Goal: Information Seeking & Learning: Learn about a topic

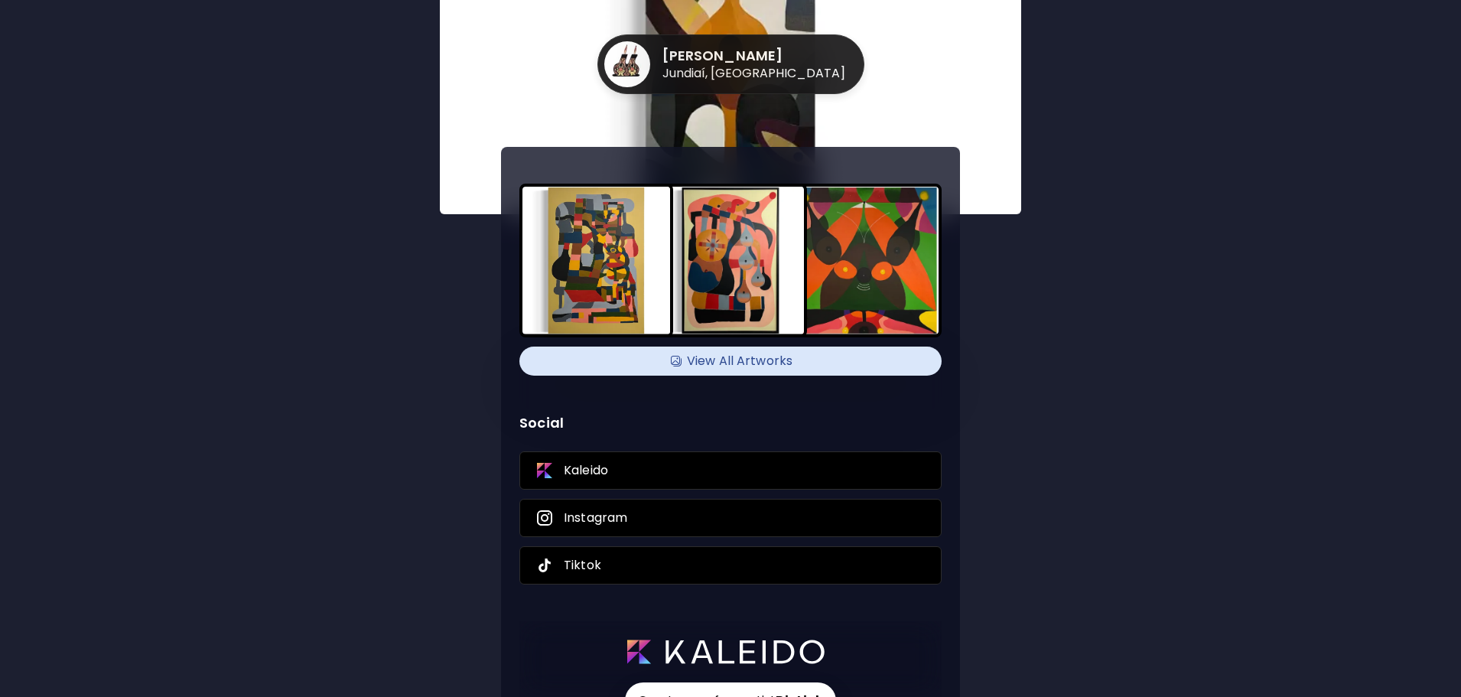
click at [762, 364] on h4 "View All Artworks" at bounding box center [731, 361] width 404 height 23
click at [780, 356] on h4 "View All Artworks" at bounding box center [731, 361] width 404 height 23
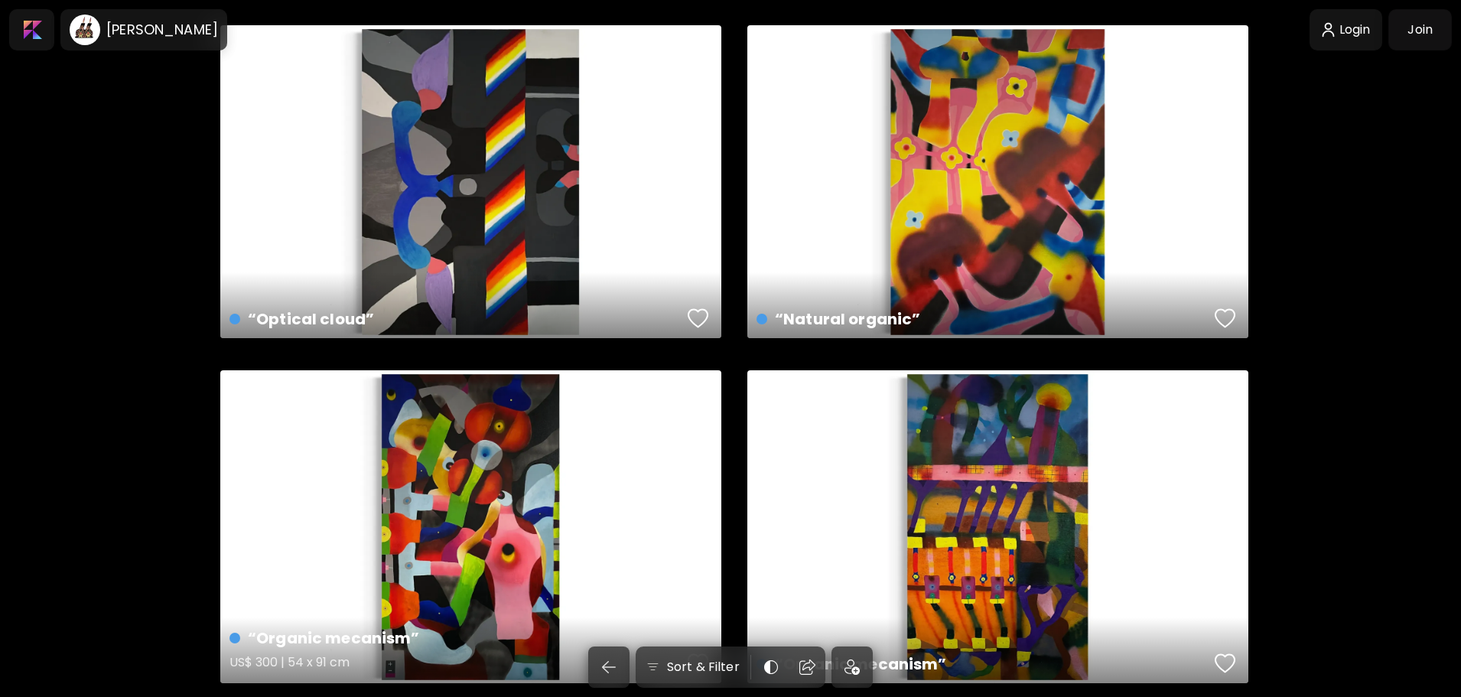
scroll to position [2175, 0]
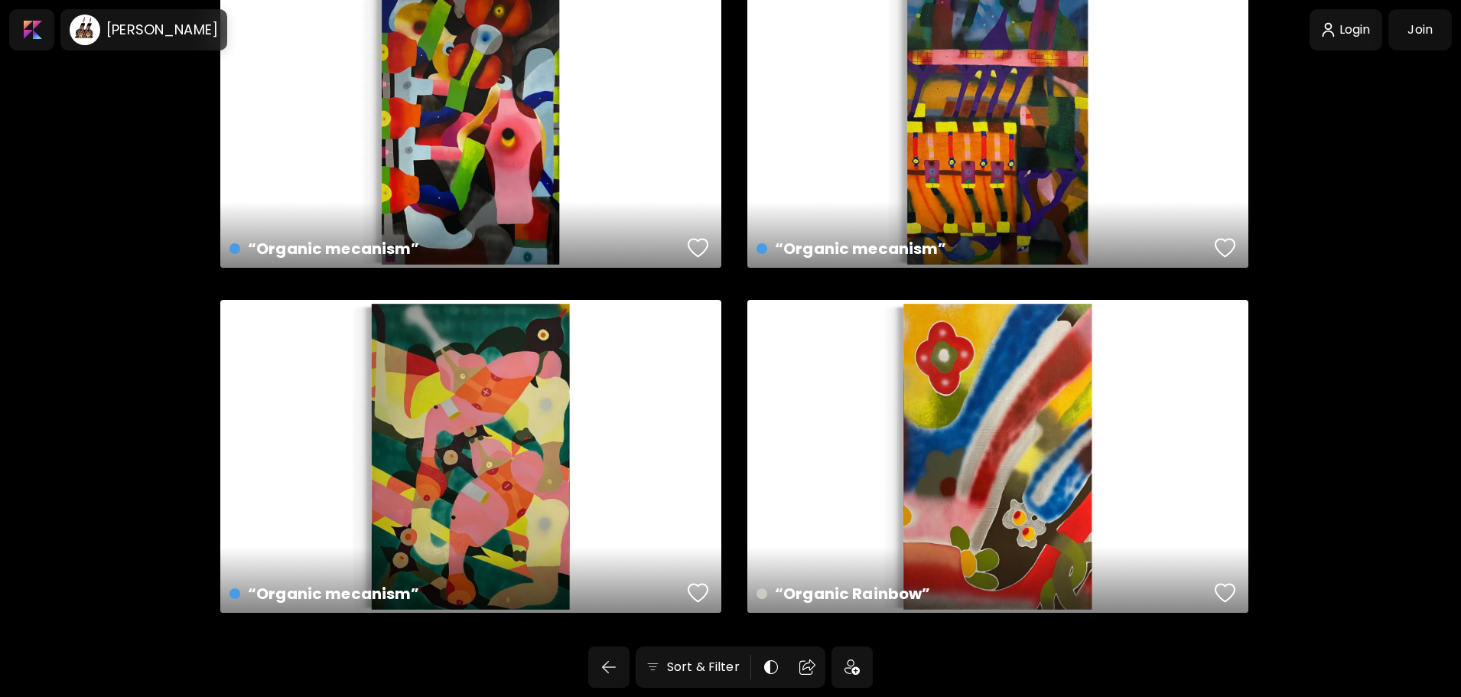
click at [630, 663] on button "button" at bounding box center [608, 667] width 41 height 41
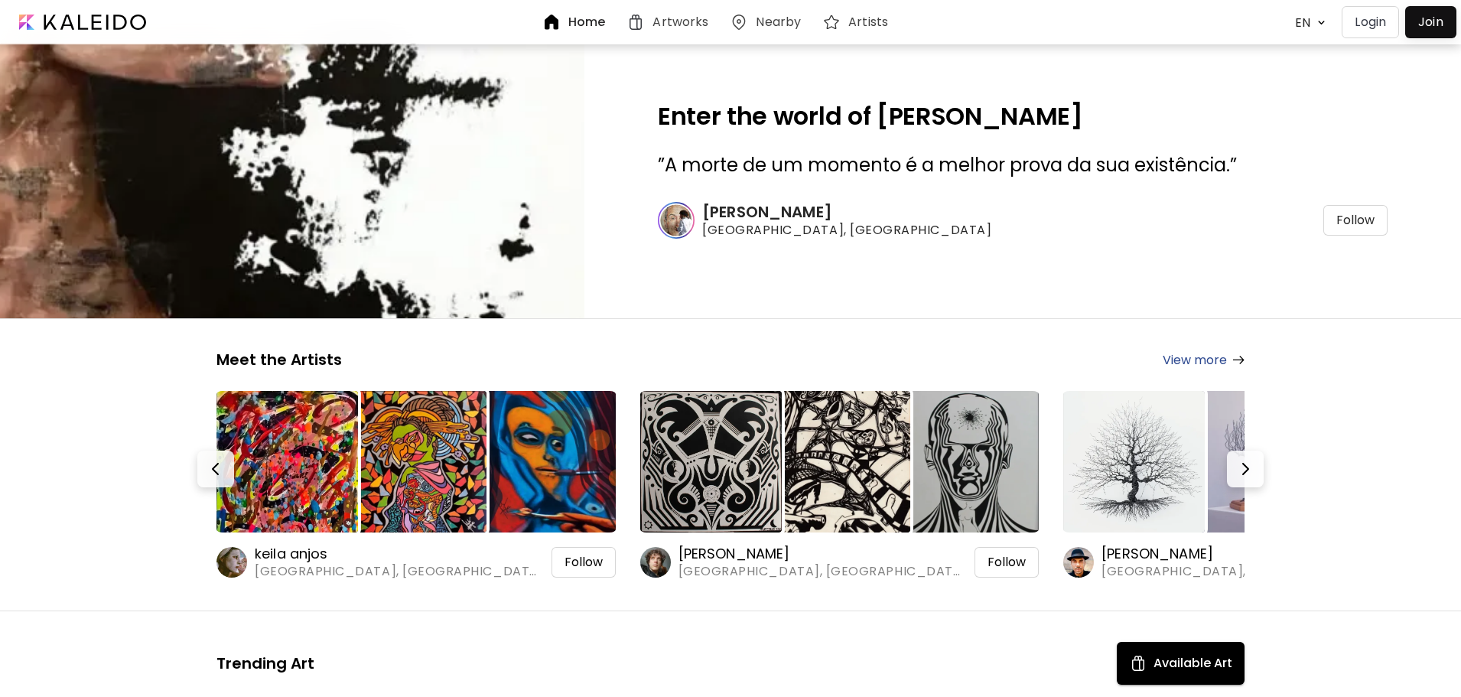
click at [844, 467] on img at bounding box center [840, 462] width 142 height 142
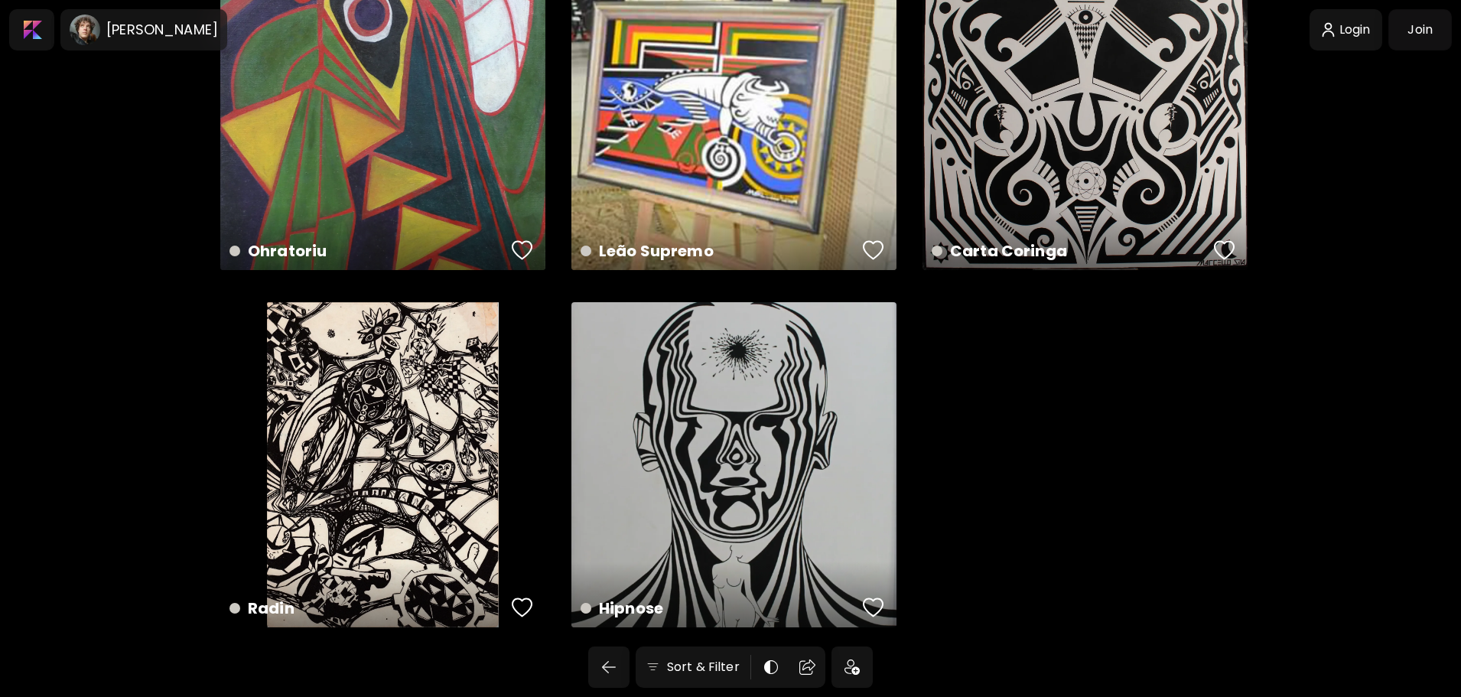
scroll to position [129, 0]
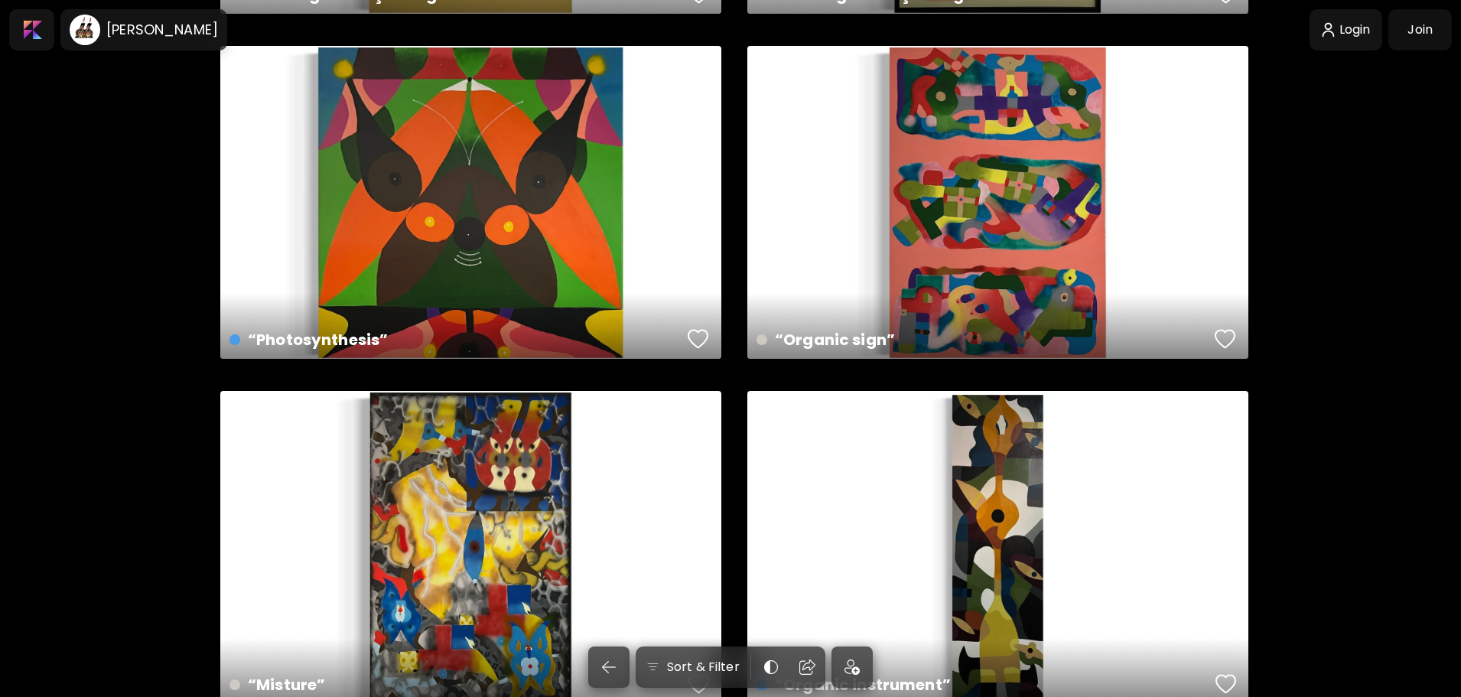
scroll to position [181, 0]
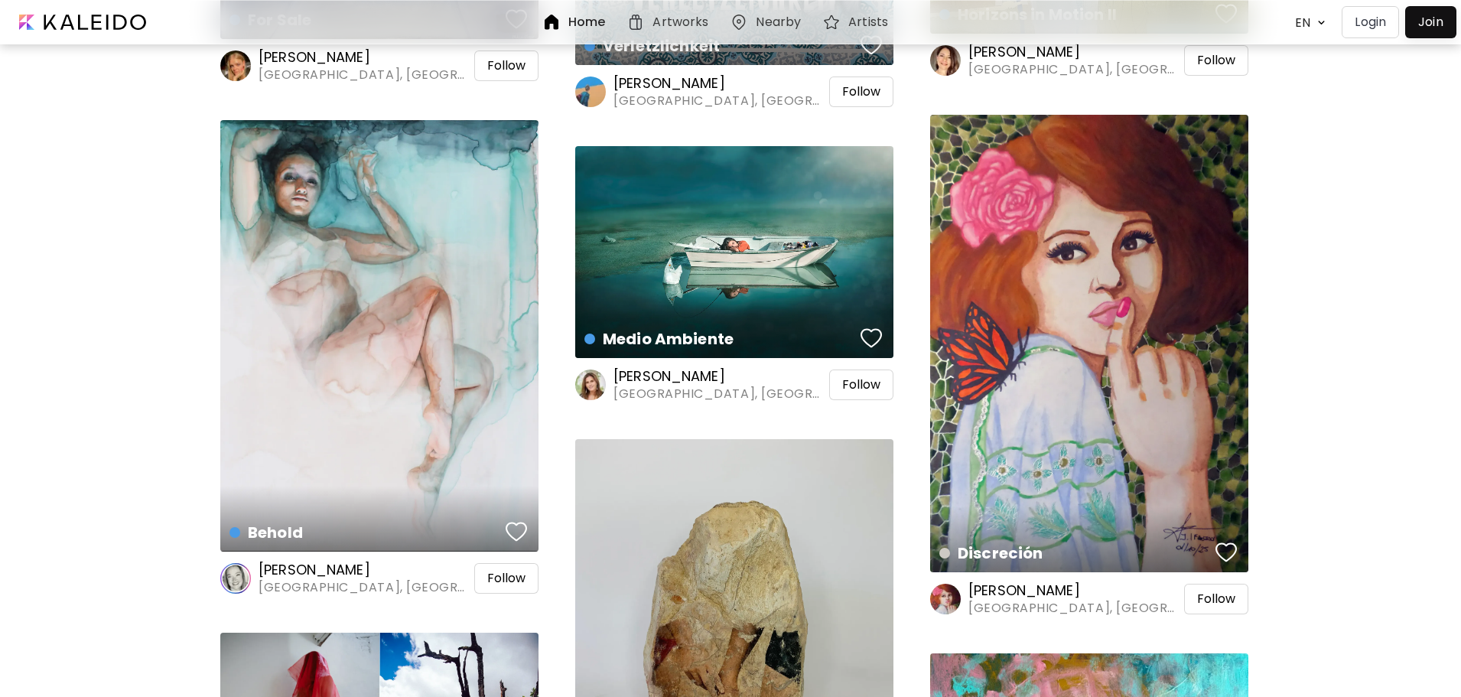
scroll to position [1148, 0]
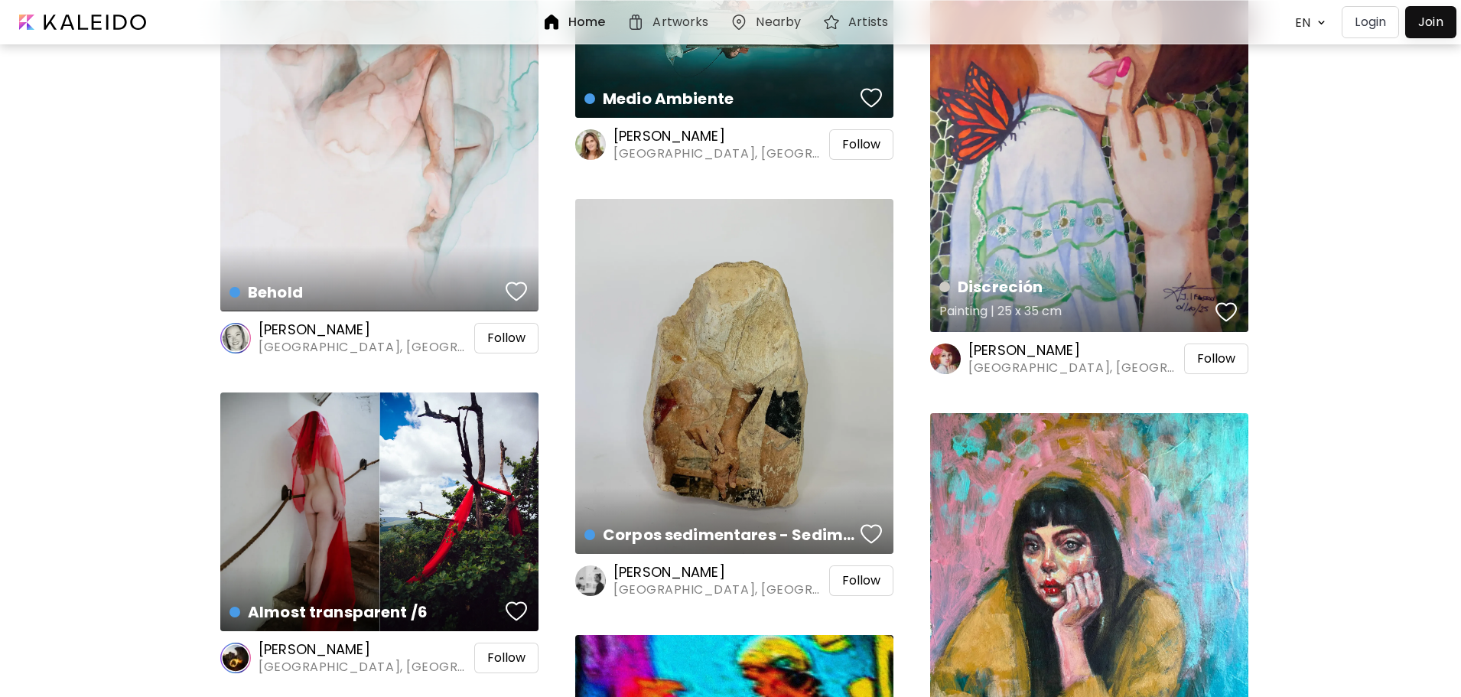
click at [1096, 212] on div "Discreción Painting | 25 x 35 cm" at bounding box center [1089, 104] width 318 height 458
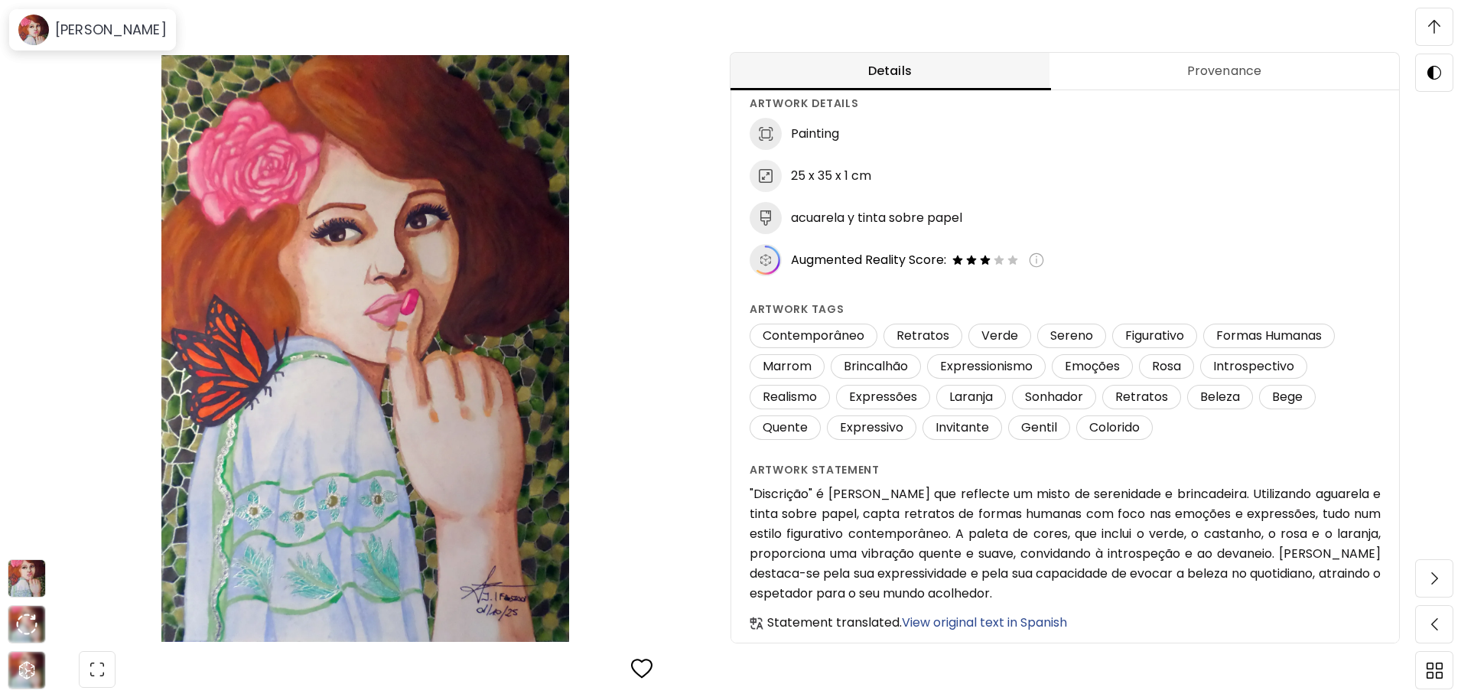
scroll to position [151, 0]
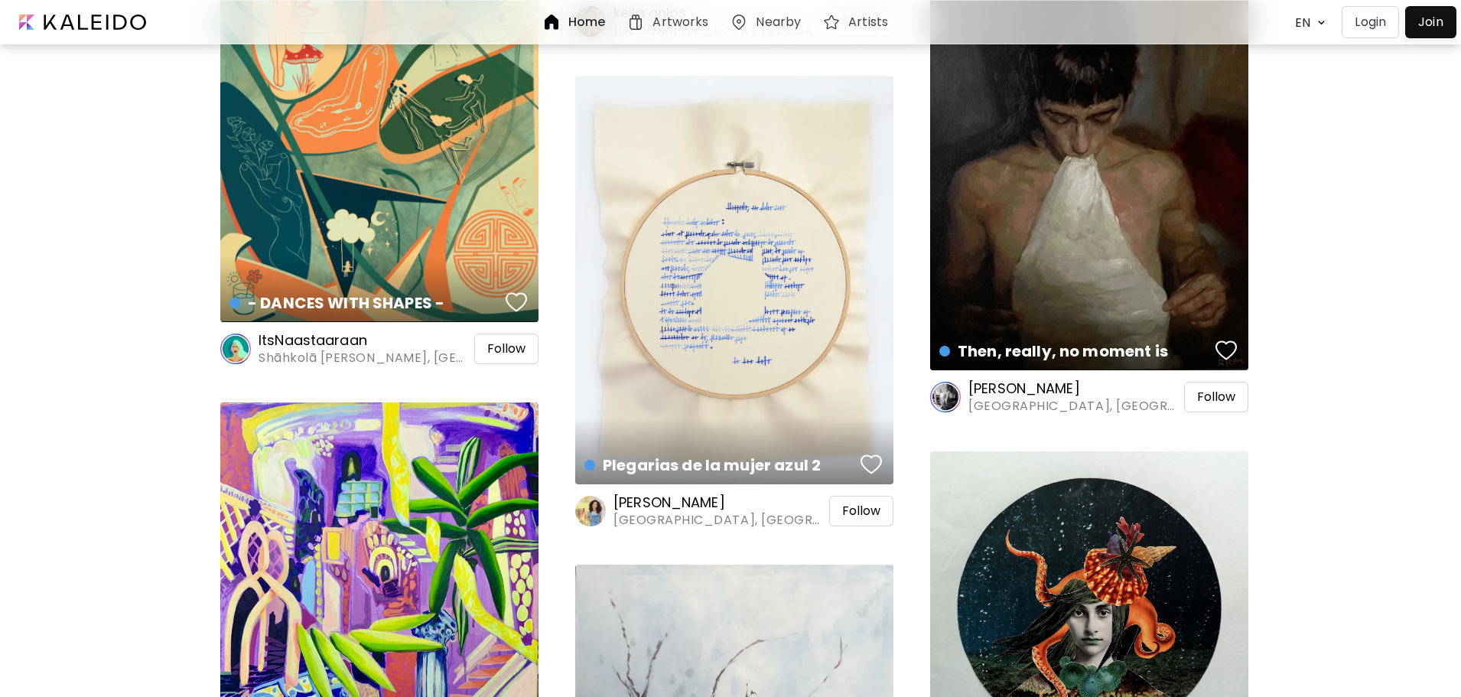
scroll to position [2522, 0]
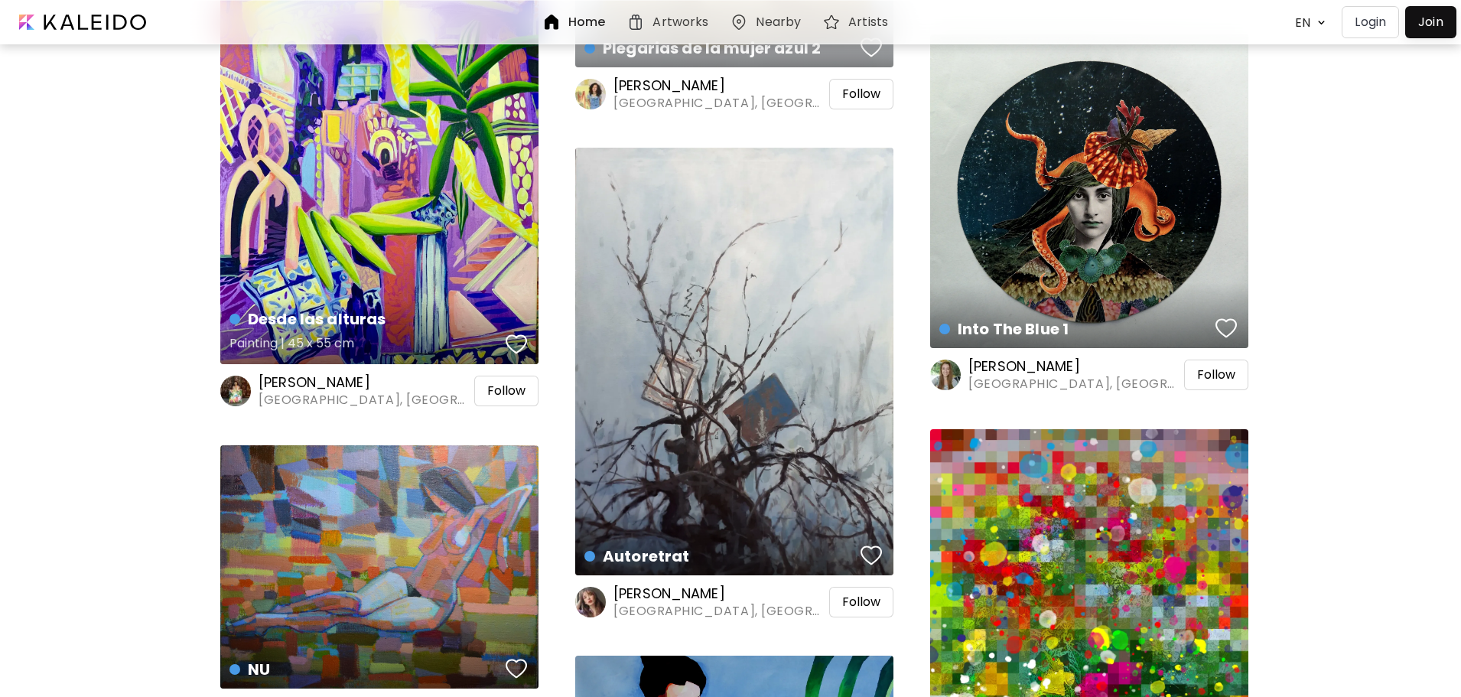
click at [339, 205] on div "Desde las alturas Painting | 45 x 55 cm" at bounding box center [379, 174] width 318 height 379
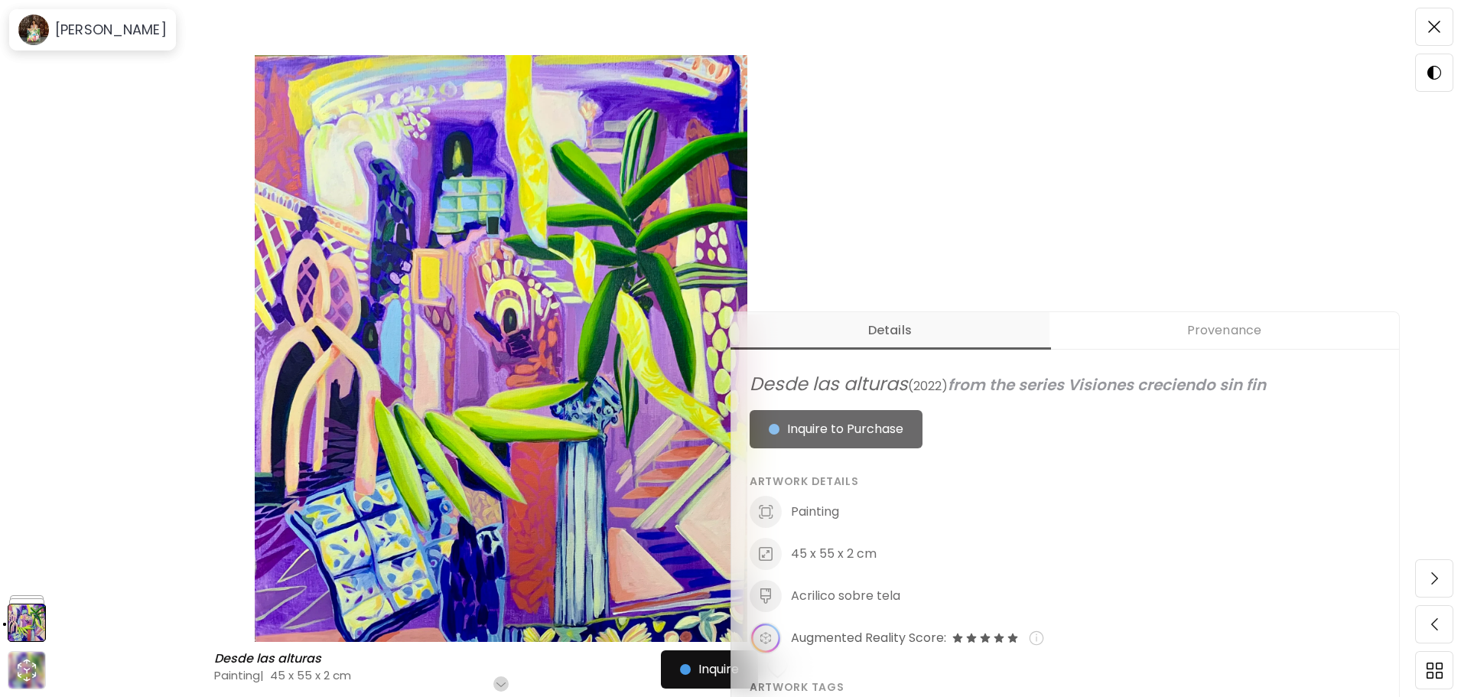
click at [518, 498] on img at bounding box center [501, 348] width 874 height 587
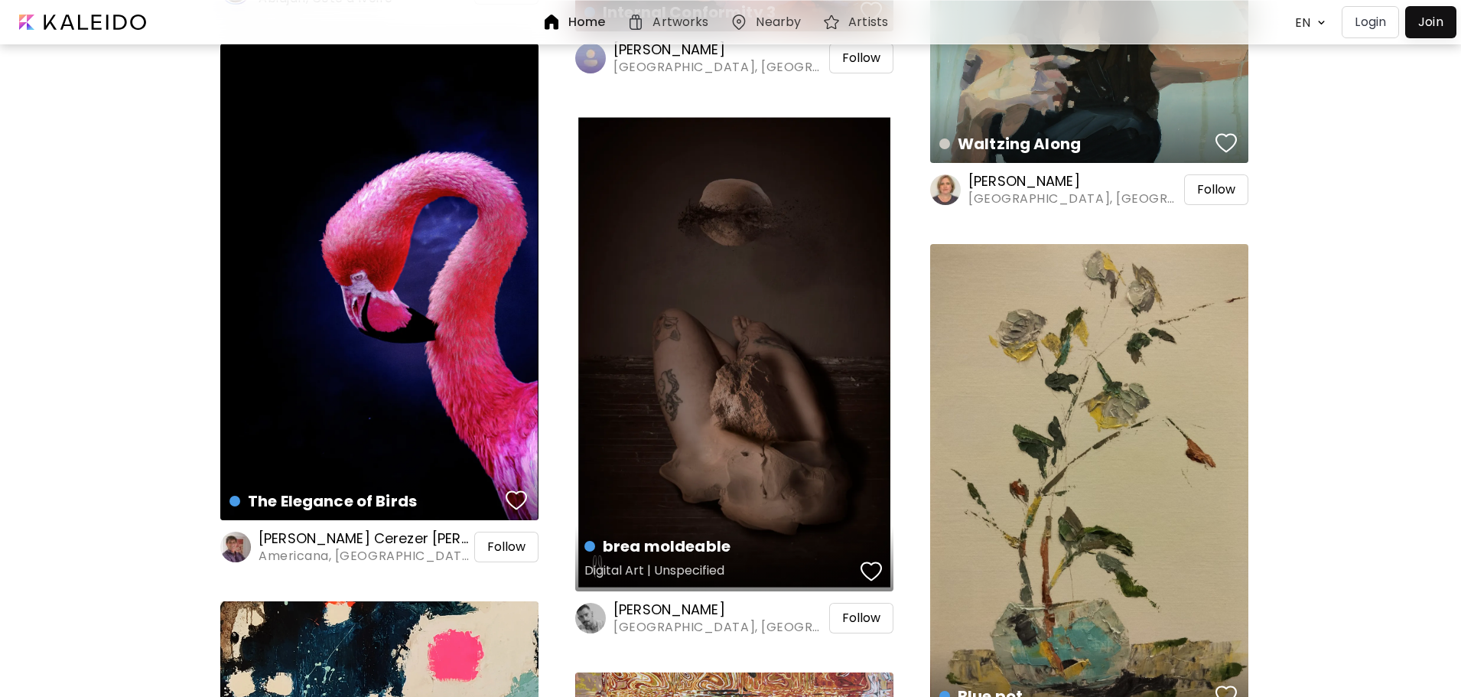
click at [744, 393] on div "brea moldeable Digital Art | Unspecified" at bounding box center [734, 351] width 318 height 479
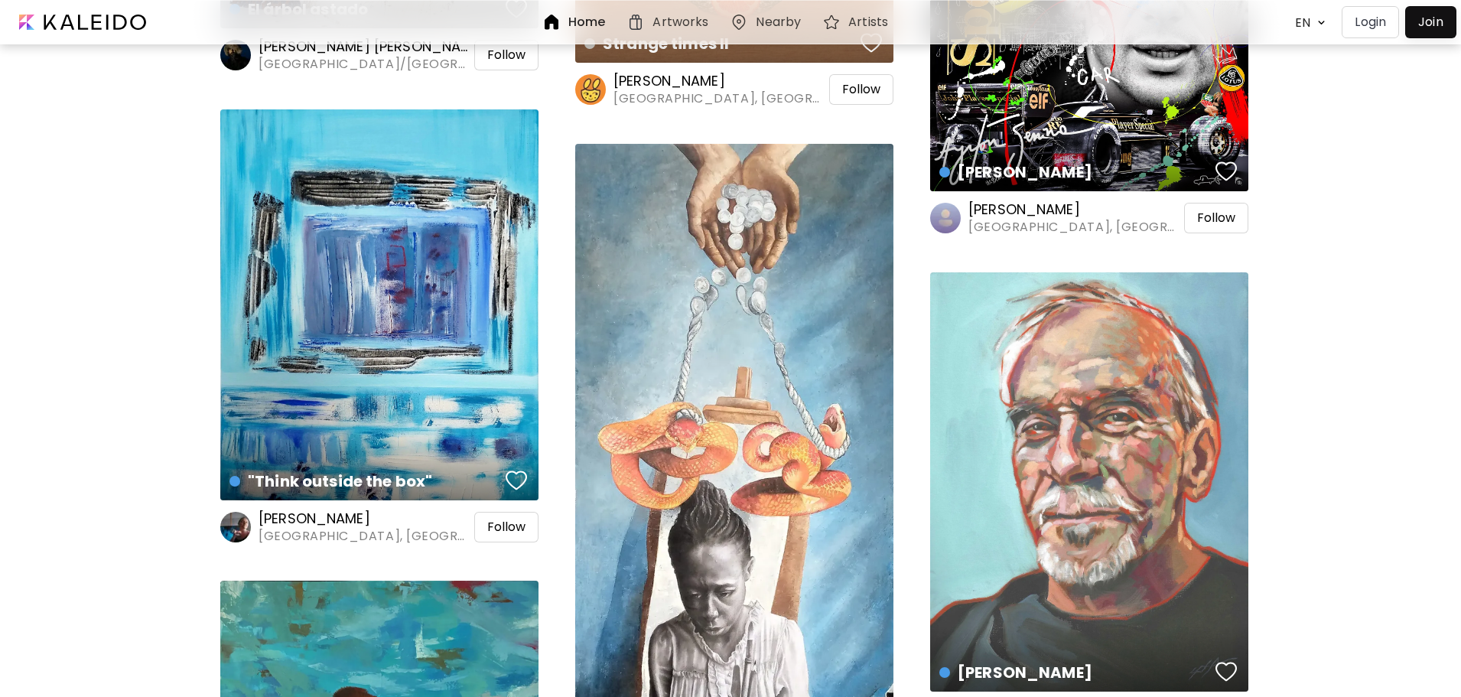
scroll to position [22103, 0]
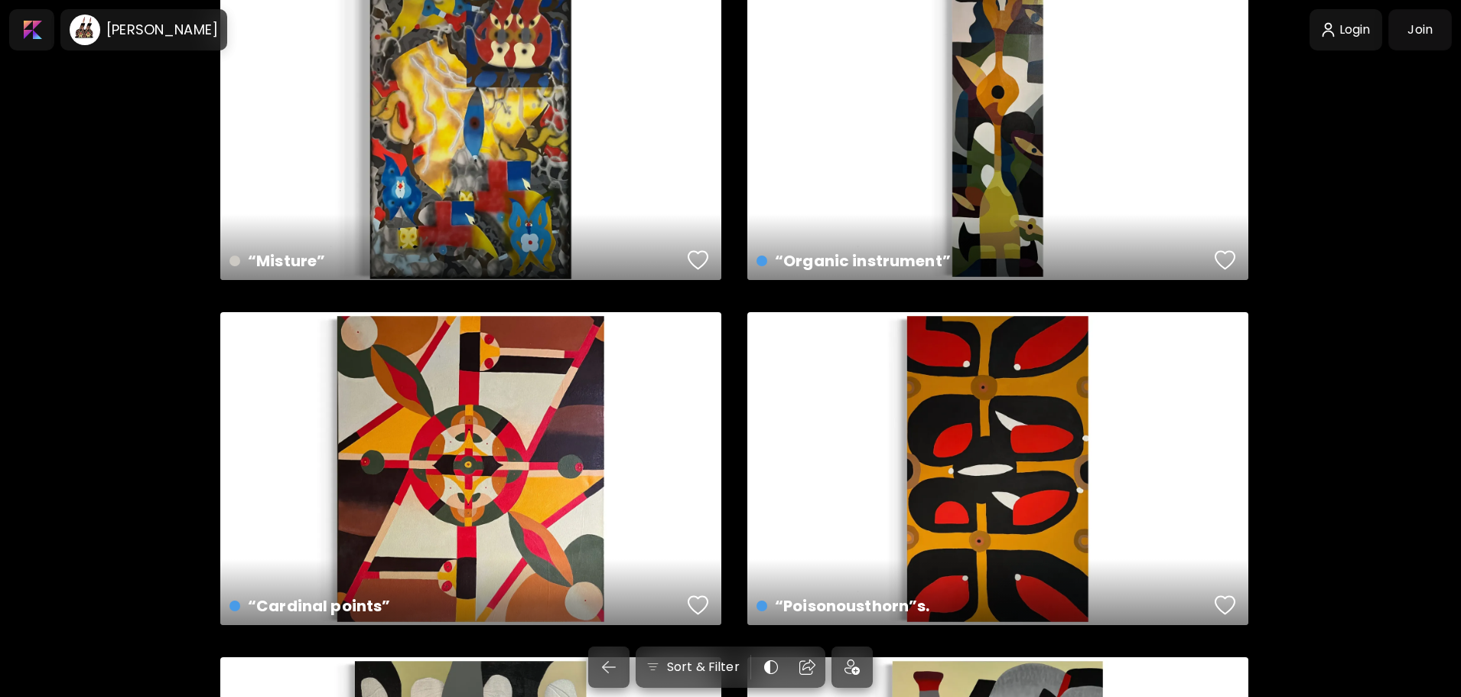
scroll to position [1224, 0]
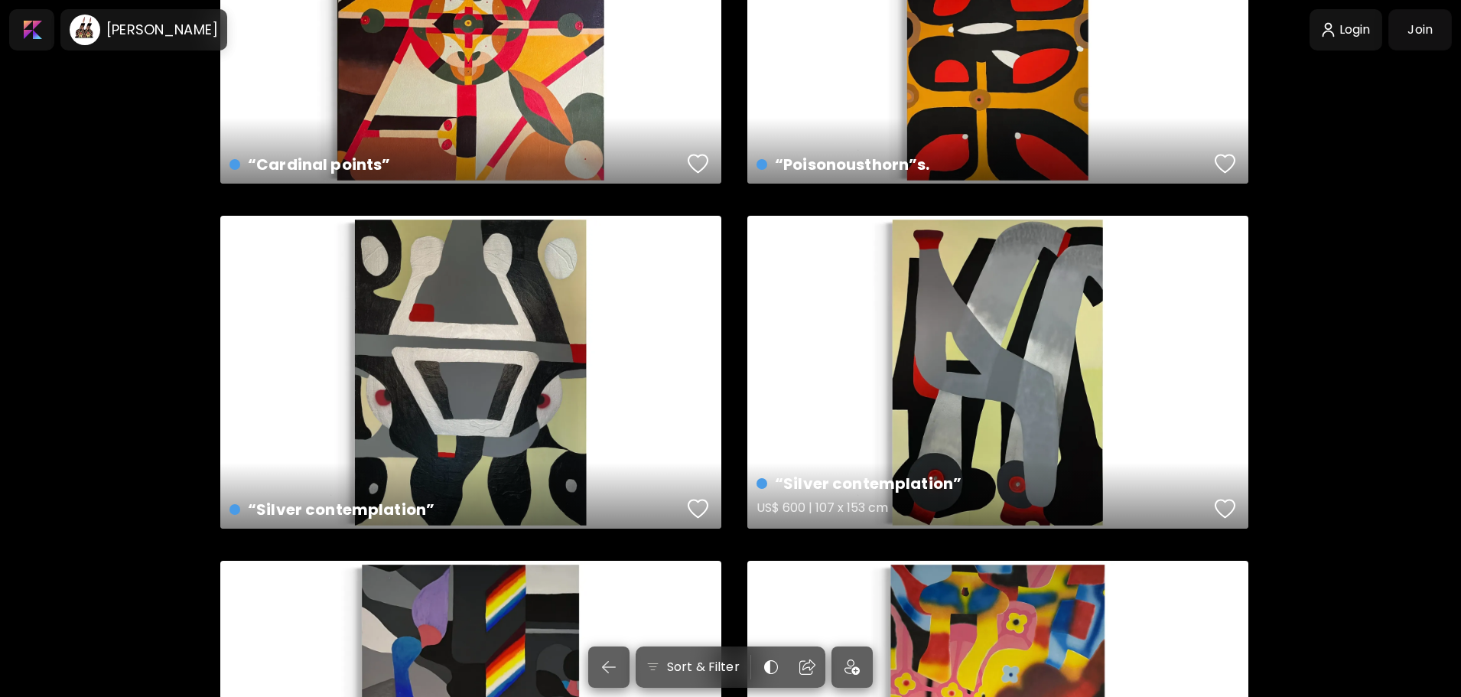
click at [1067, 314] on div "“Silver contemplation” US$ 600 | 107 x 153 cm" at bounding box center [998, 372] width 501 height 313
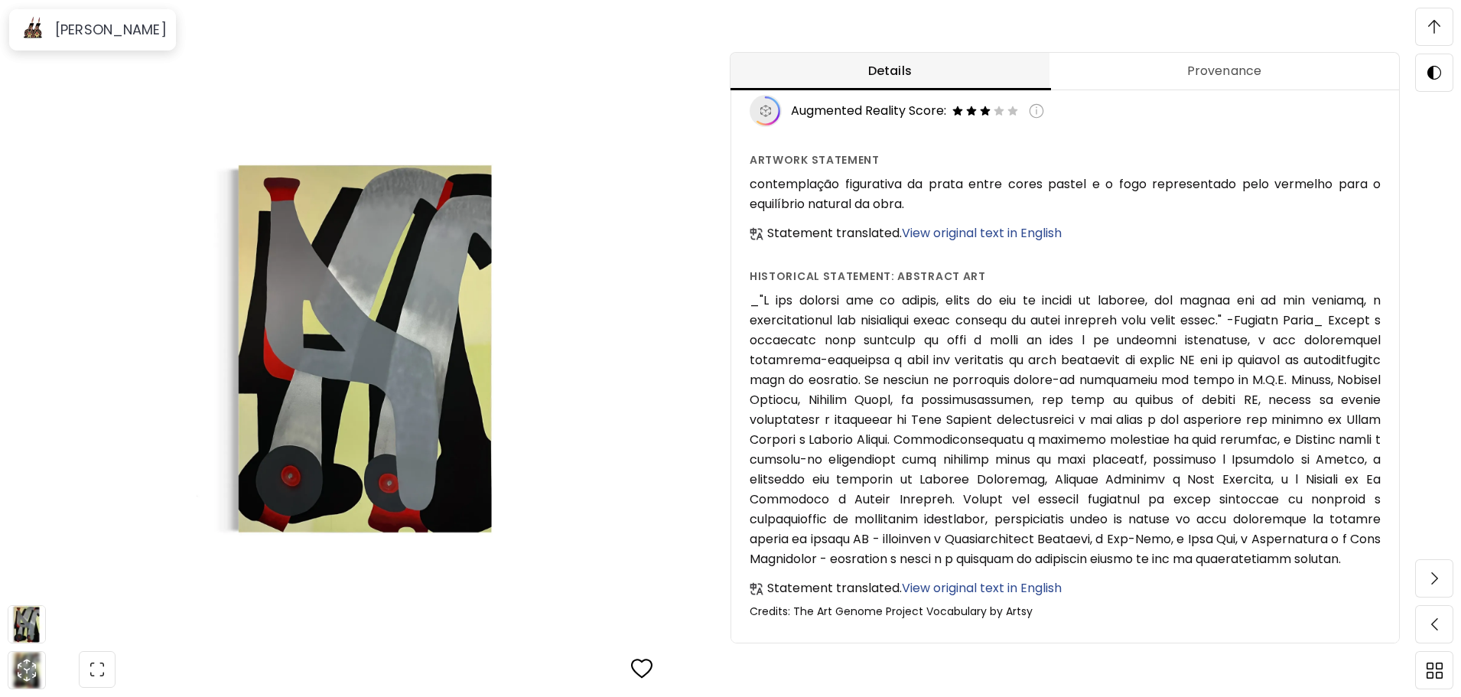
scroll to position [257, 0]
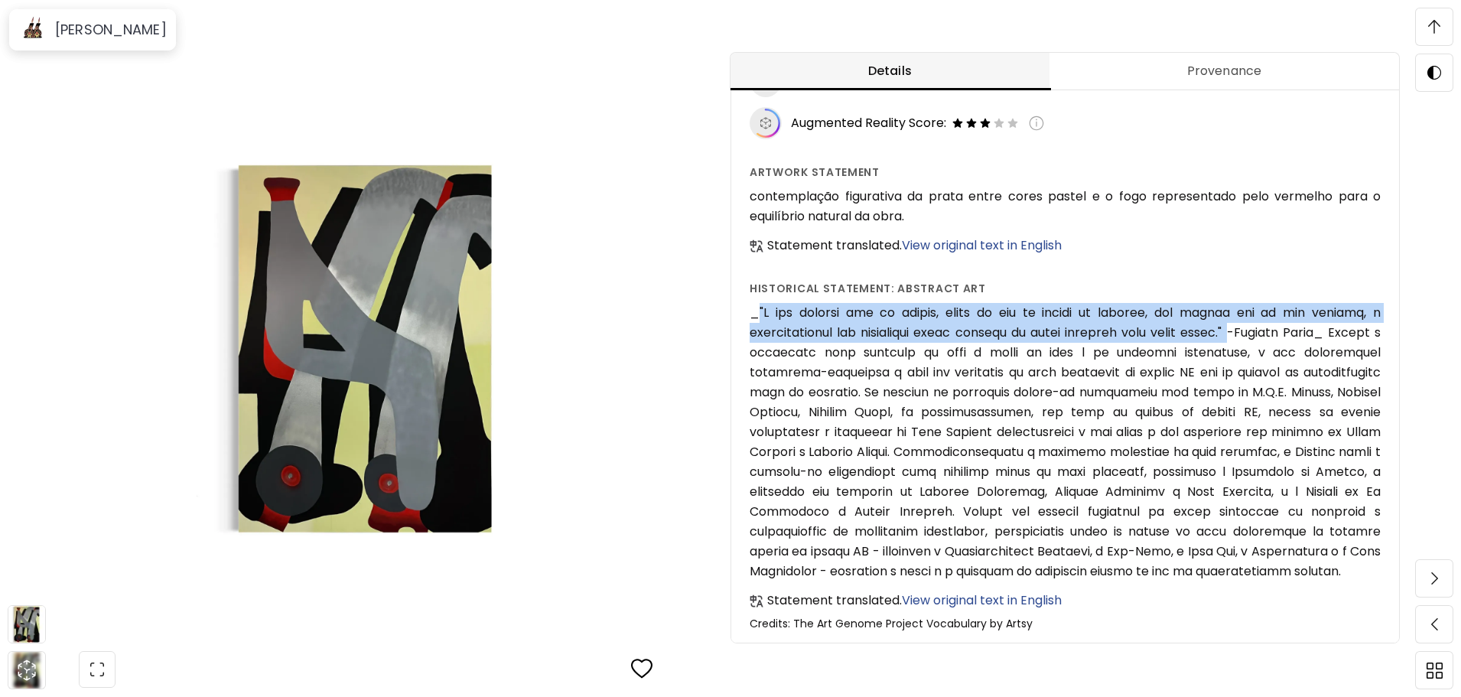
drag, startPoint x: 761, startPoint y: 306, endPoint x: 1382, endPoint y: 334, distance: 621.2
click at [1381, 334] on h6 at bounding box center [1065, 442] width 631 height 279
copy h6 ""É bom lembrar que um quadro, antes de ser um cavalo de batalha, uma mulher nua…"
click at [650, 334] on img at bounding box center [365, 348] width 602 height 587
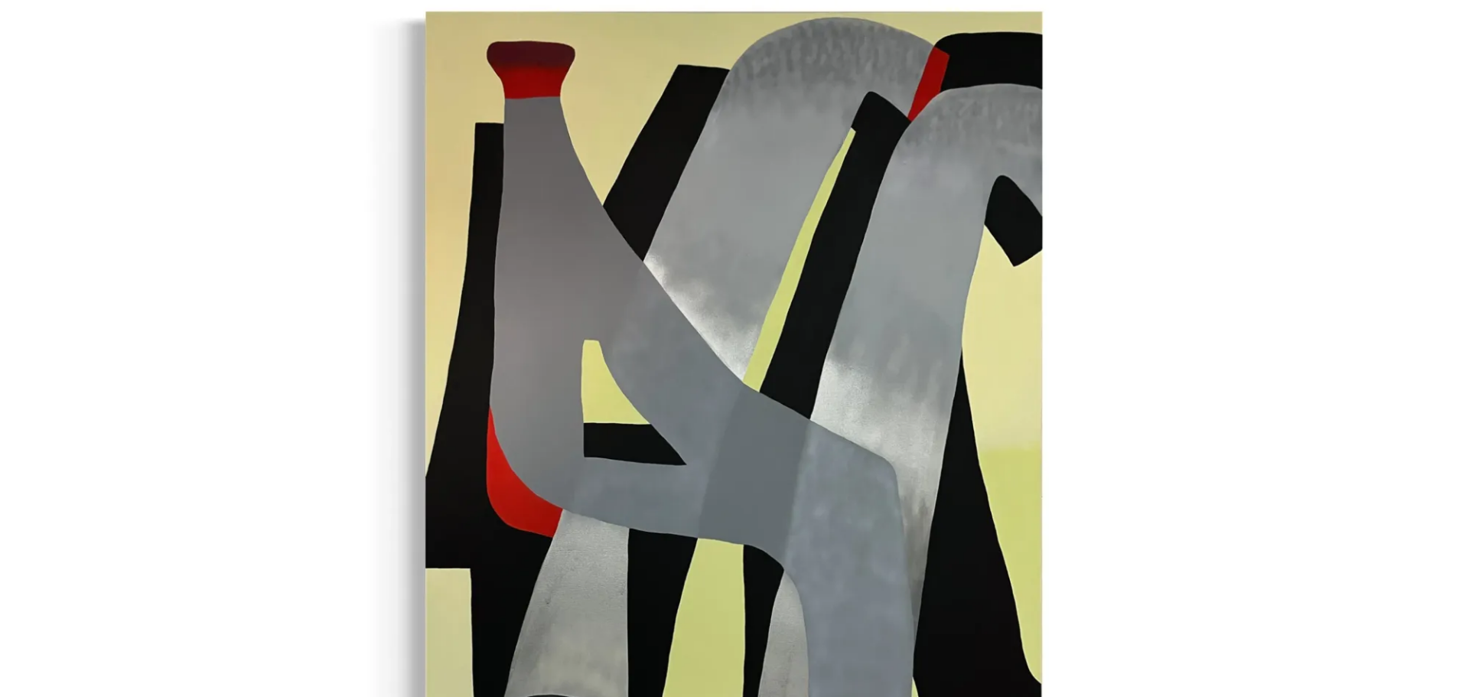
click at [1165, 213] on img at bounding box center [734, 458] width 1469 height 917
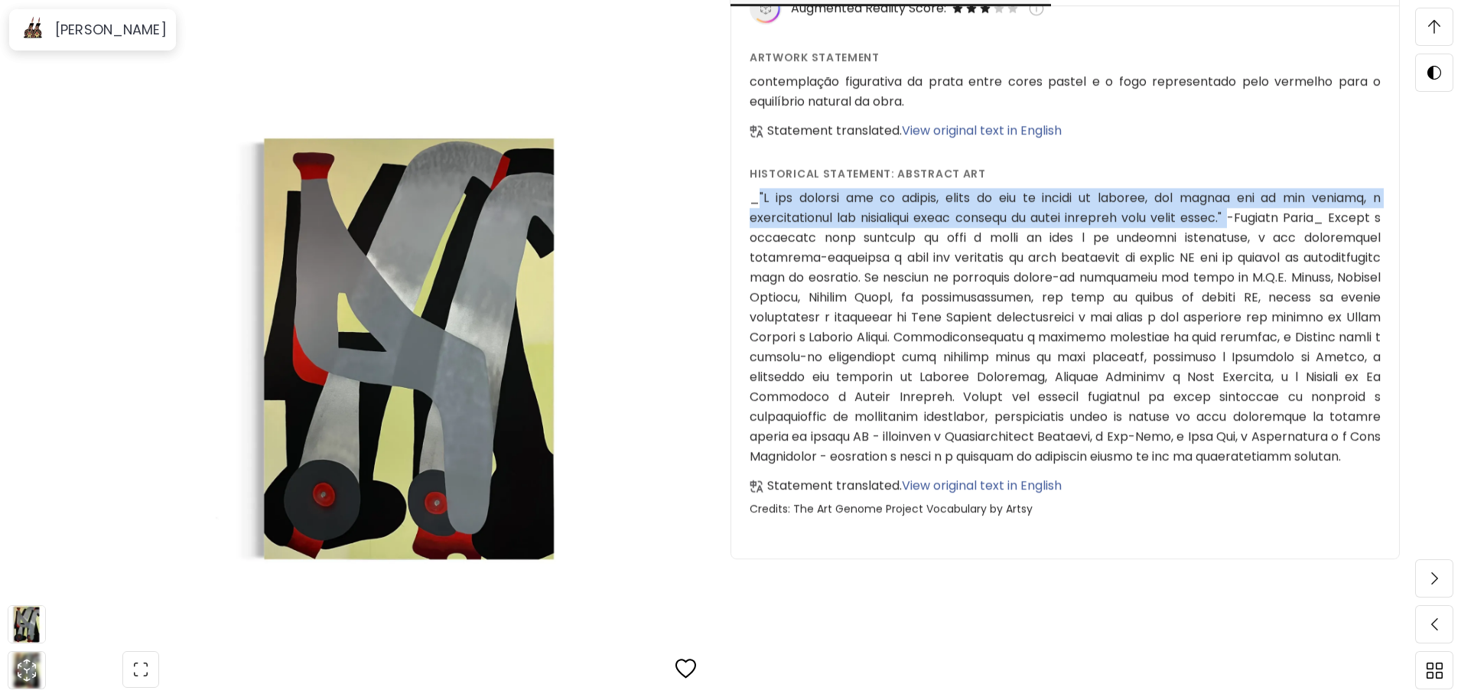
scroll to position [1989, 0]
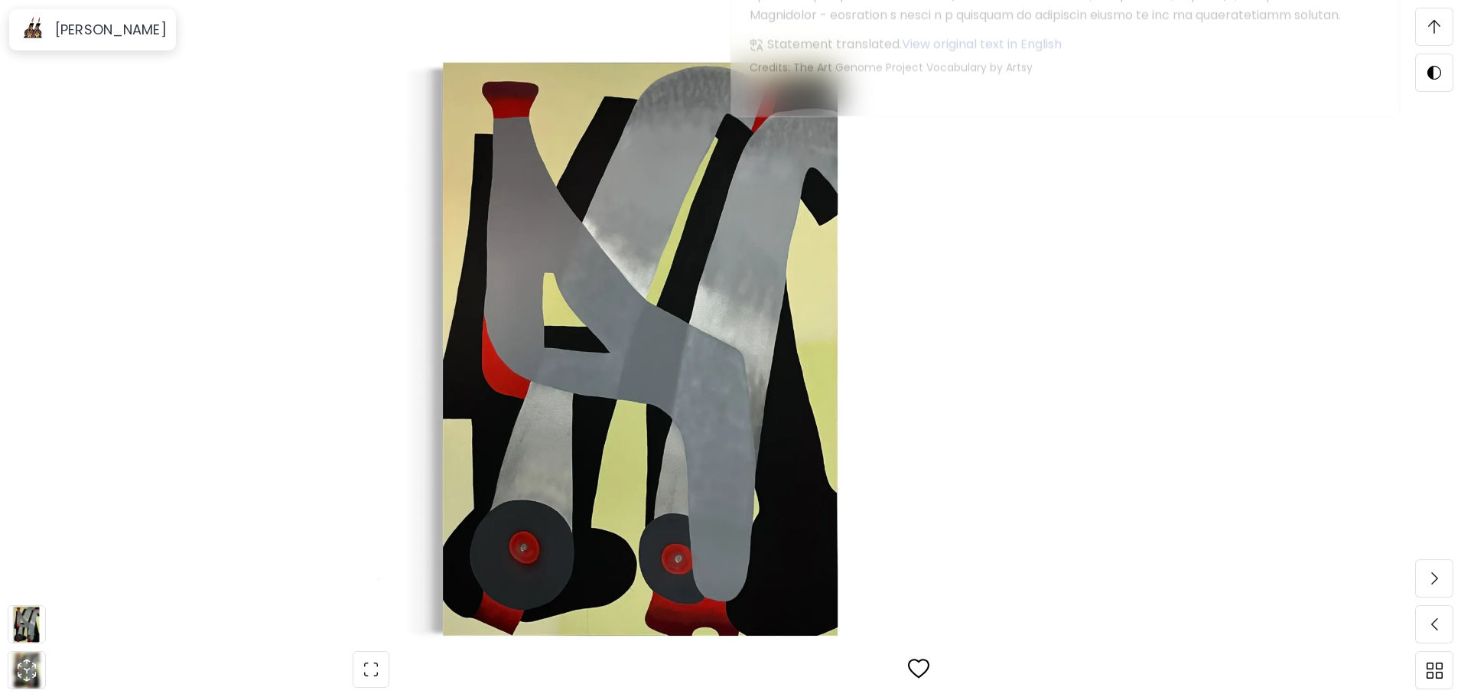
click at [588, 435] on img at bounding box center [640, 348] width 1153 height 587
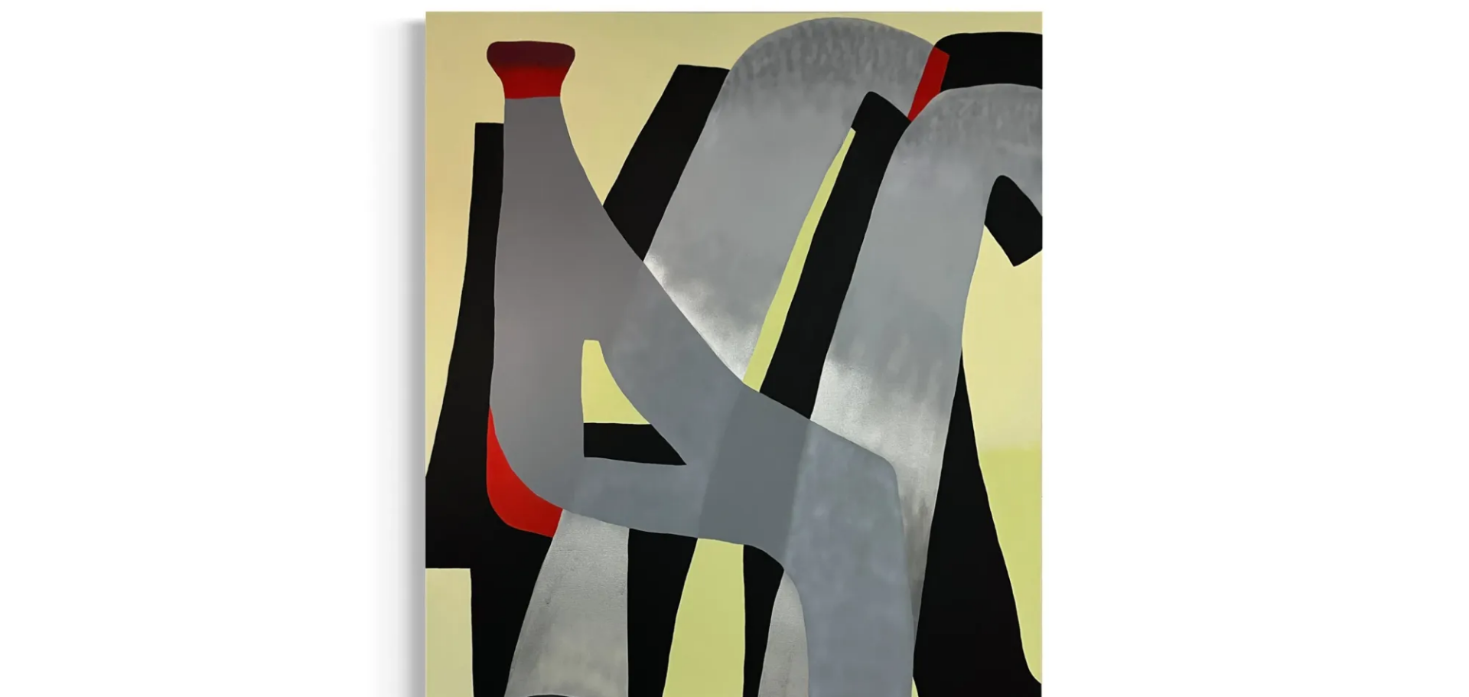
click at [628, 417] on img at bounding box center [734, 458] width 1469 height 917
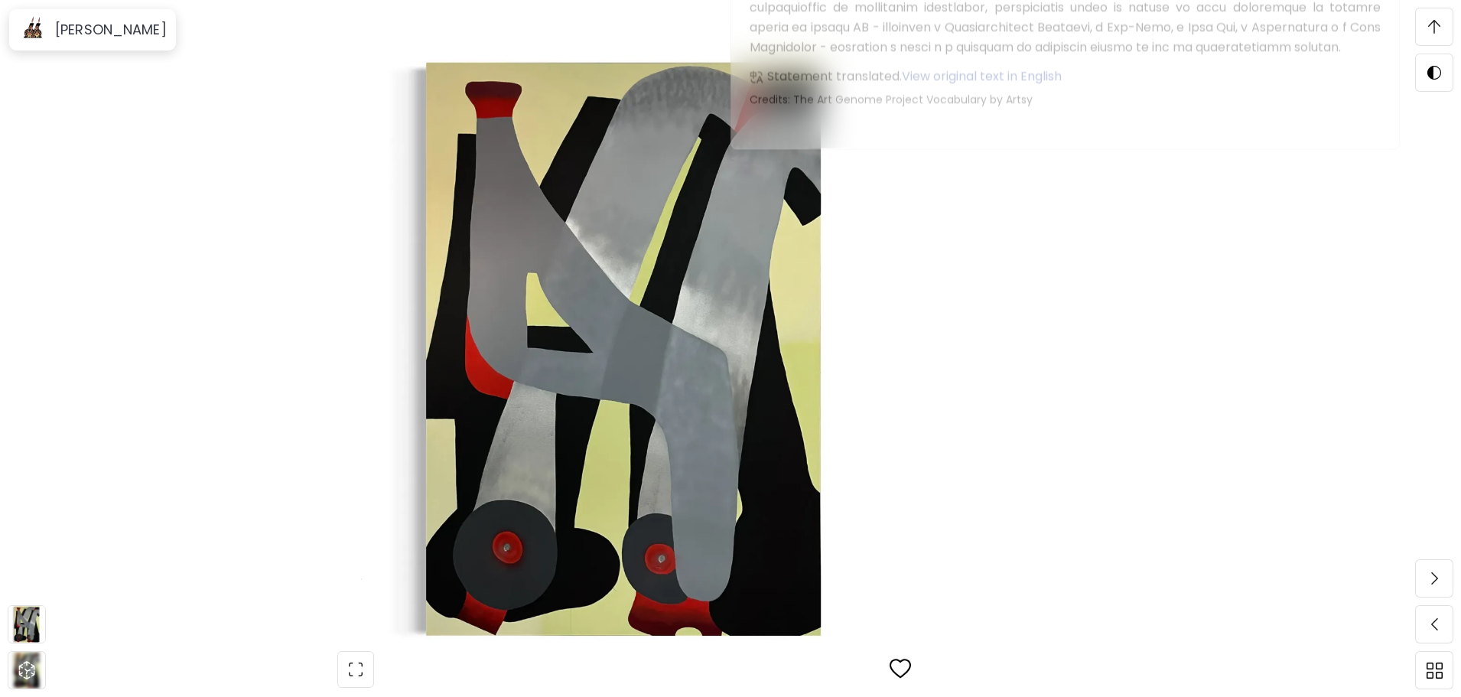
scroll to position [1959, 0]
click at [968, 453] on img at bounding box center [624, 348] width 1120 height 587
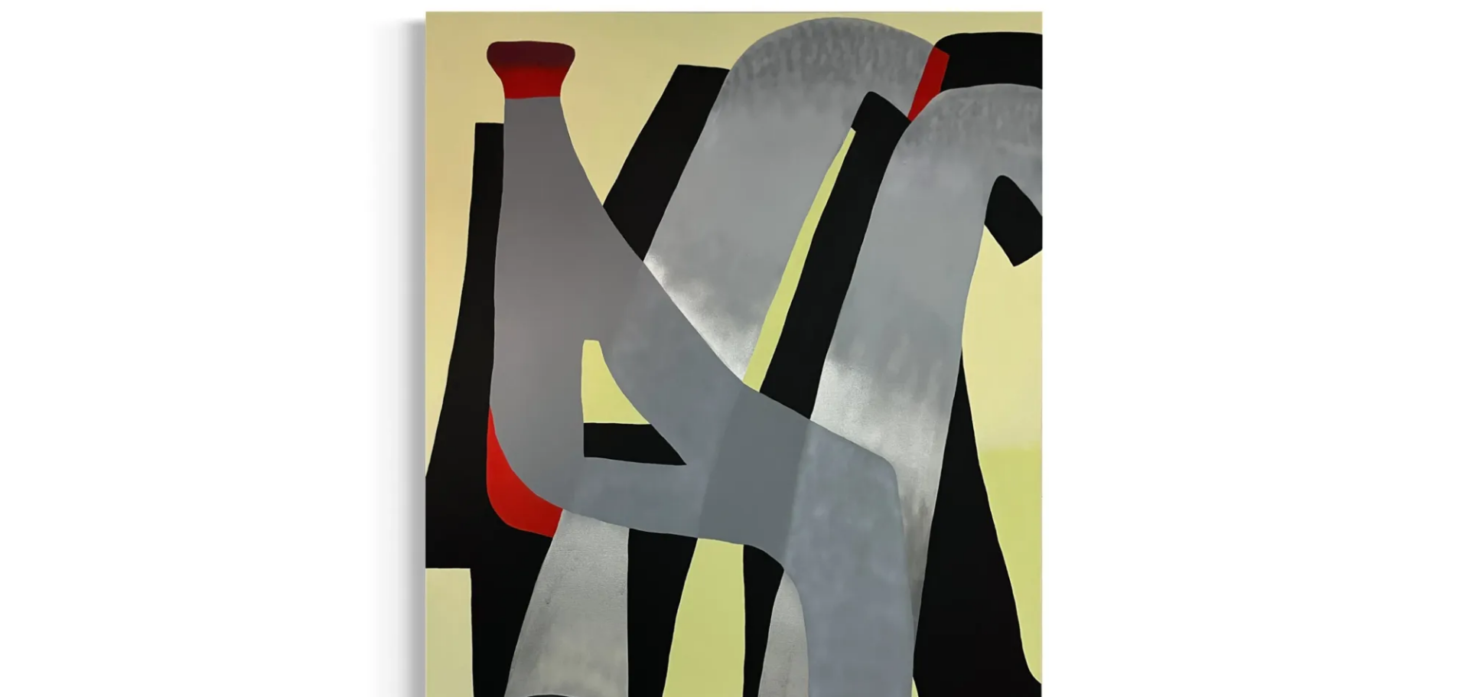
click at [1163, 340] on img at bounding box center [734, 458] width 1469 height 917
